Goal: Transaction & Acquisition: Book appointment/travel/reservation

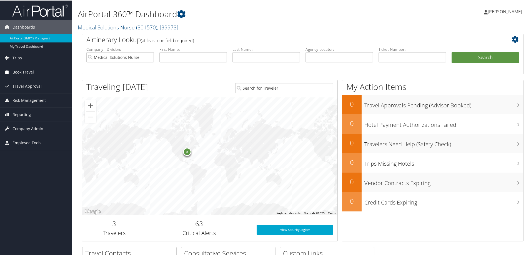
click at [13, 71] on span "Book Travel" at bounding box center [22, 72] width 21 height 14
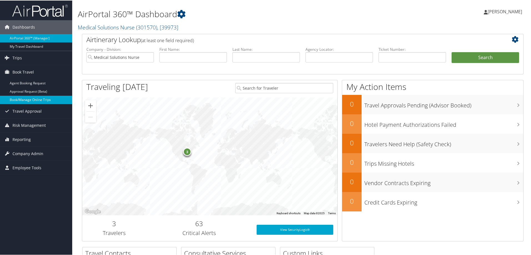
click at [19, 99] on link "Book/Manage Online Trips" at bounding box center [36, 99] width 72 height 8
